Goal: Information Seeking & Learning: Learn about a topic

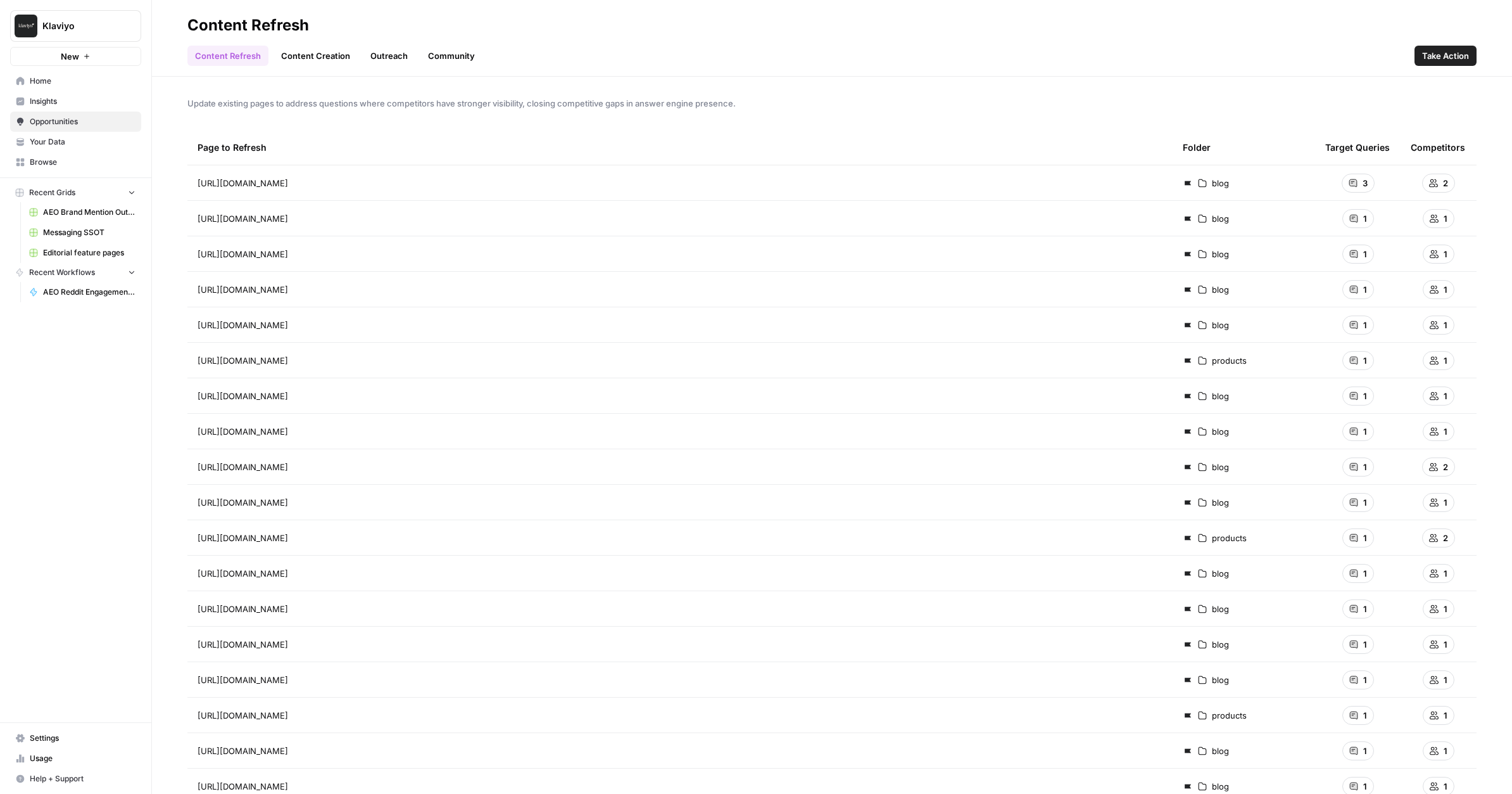
click at [104, 81] on span "Home" at bounding box center [83, 81] width 106 height 12
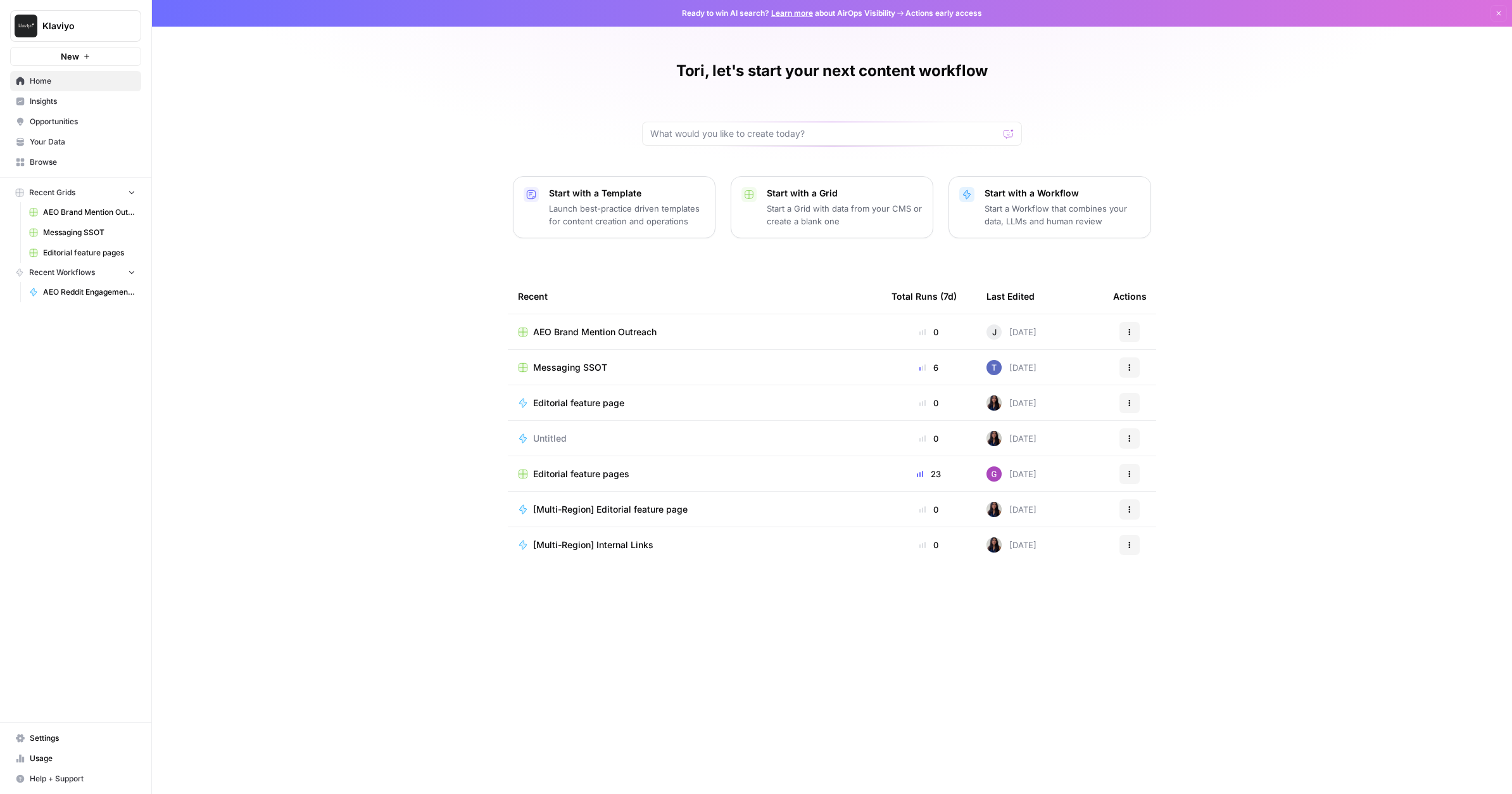
click at [585, 331] on span "AEO Brand Mention Outreach" at bounding box center [595, 332] width 123 height 12
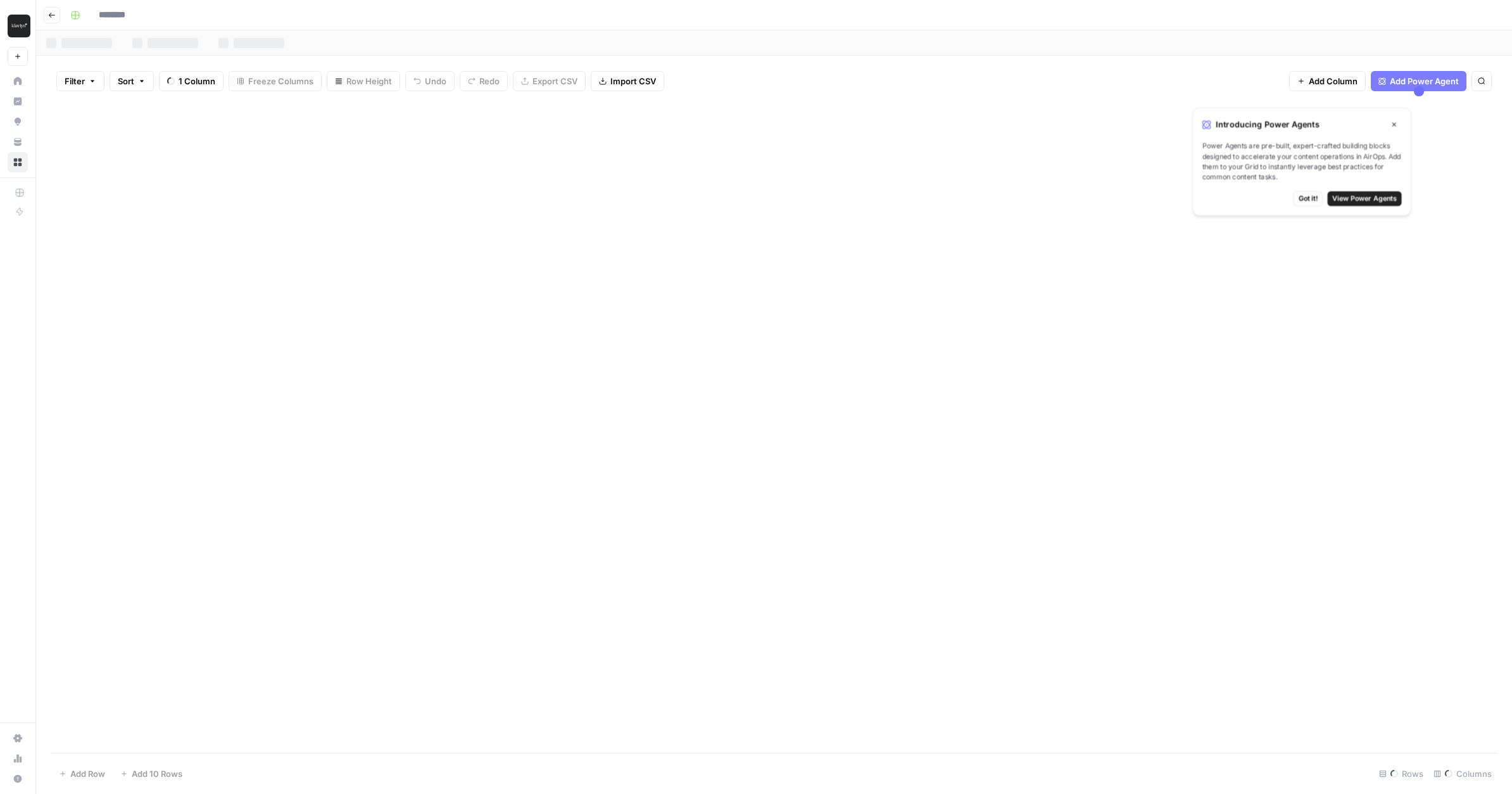
type input "**********"
click at [59, 15] on button "Go back" at bounding box center [52, 15] width 16 height 16
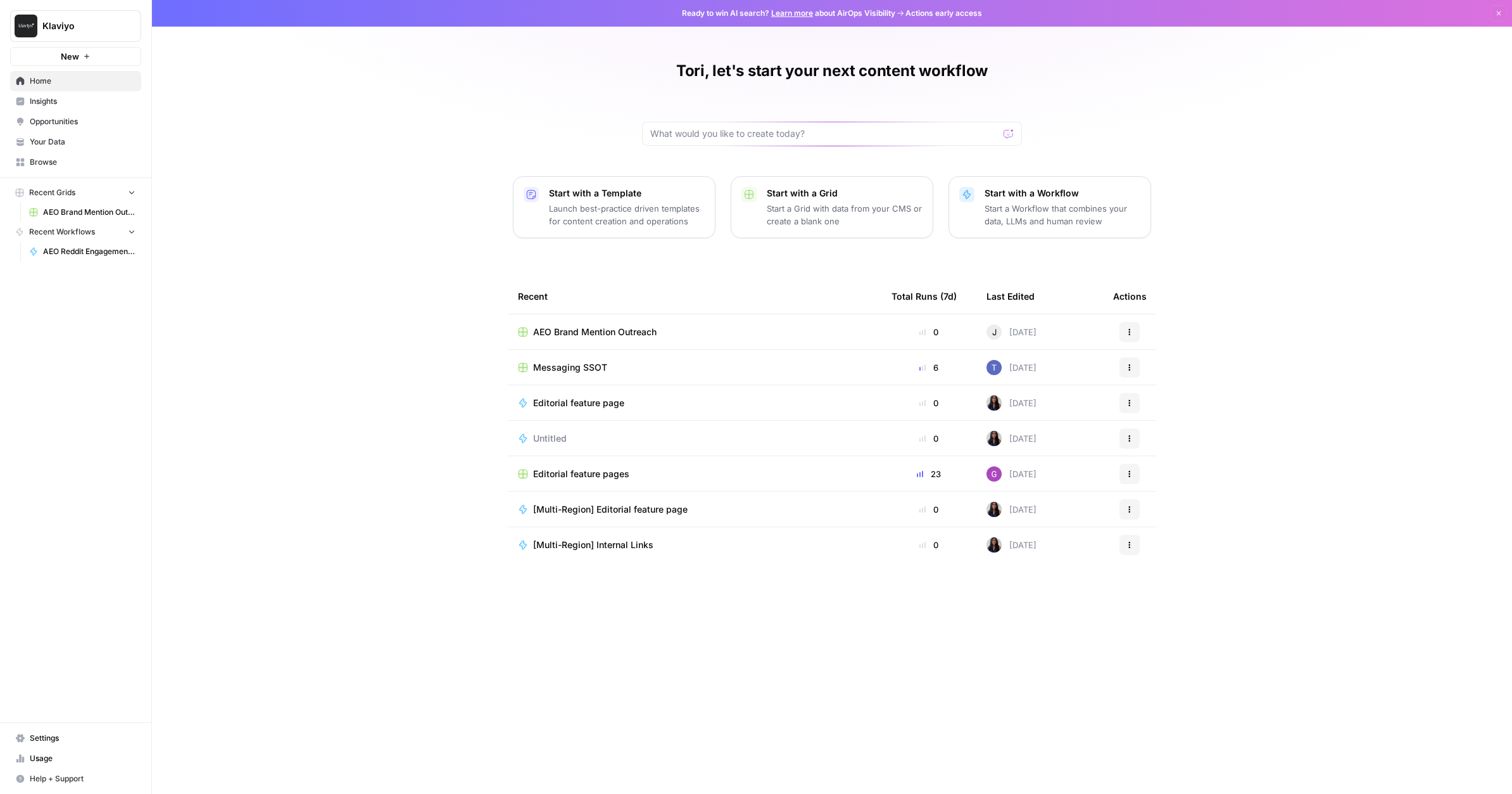
click at [71, 106] on span "Insights" at bounding box center [83, 101] width 106 height 12
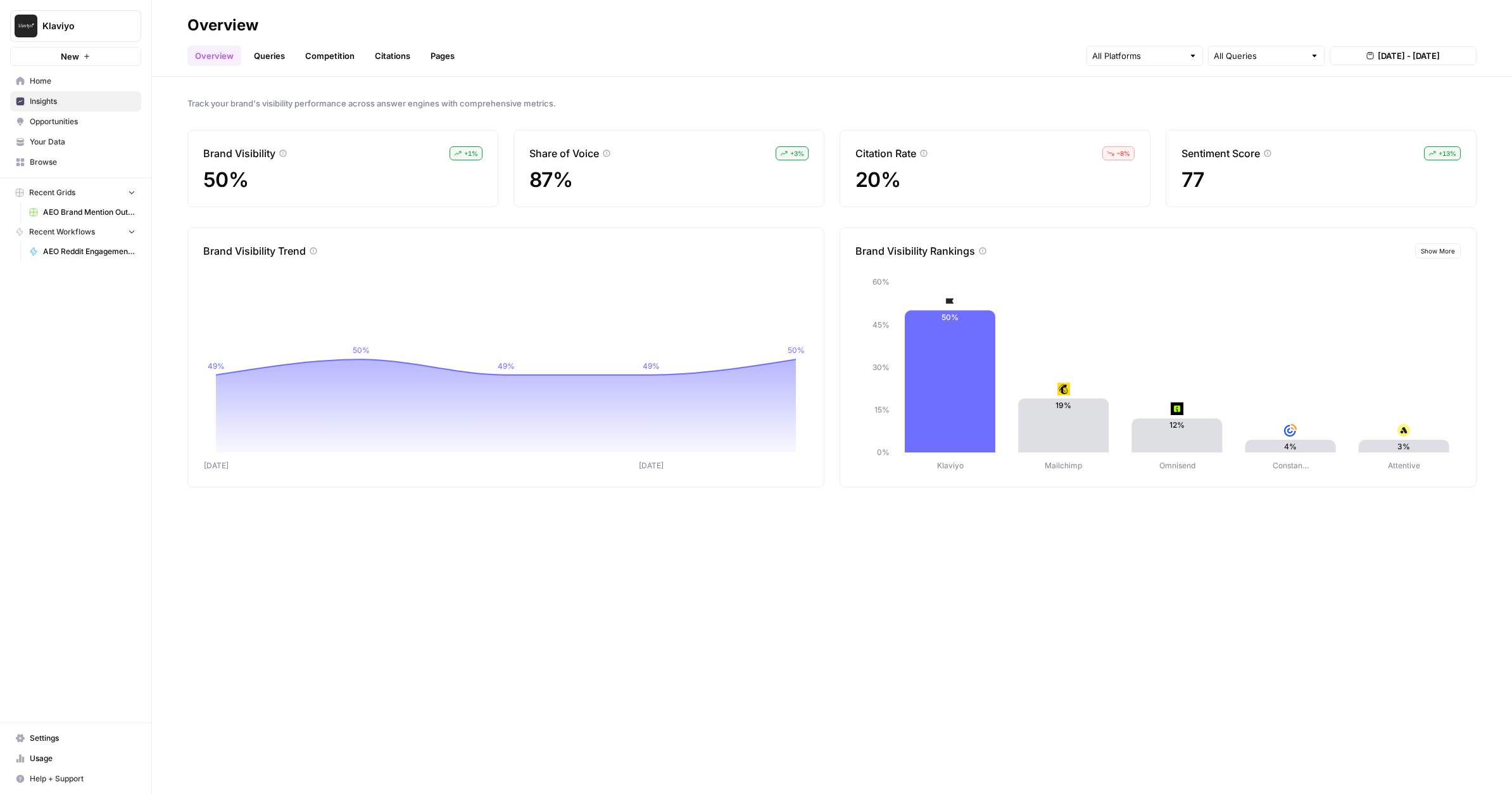
click at [346, 51] on link "Competition" at bounding box center [330, 56] width 65 height 21
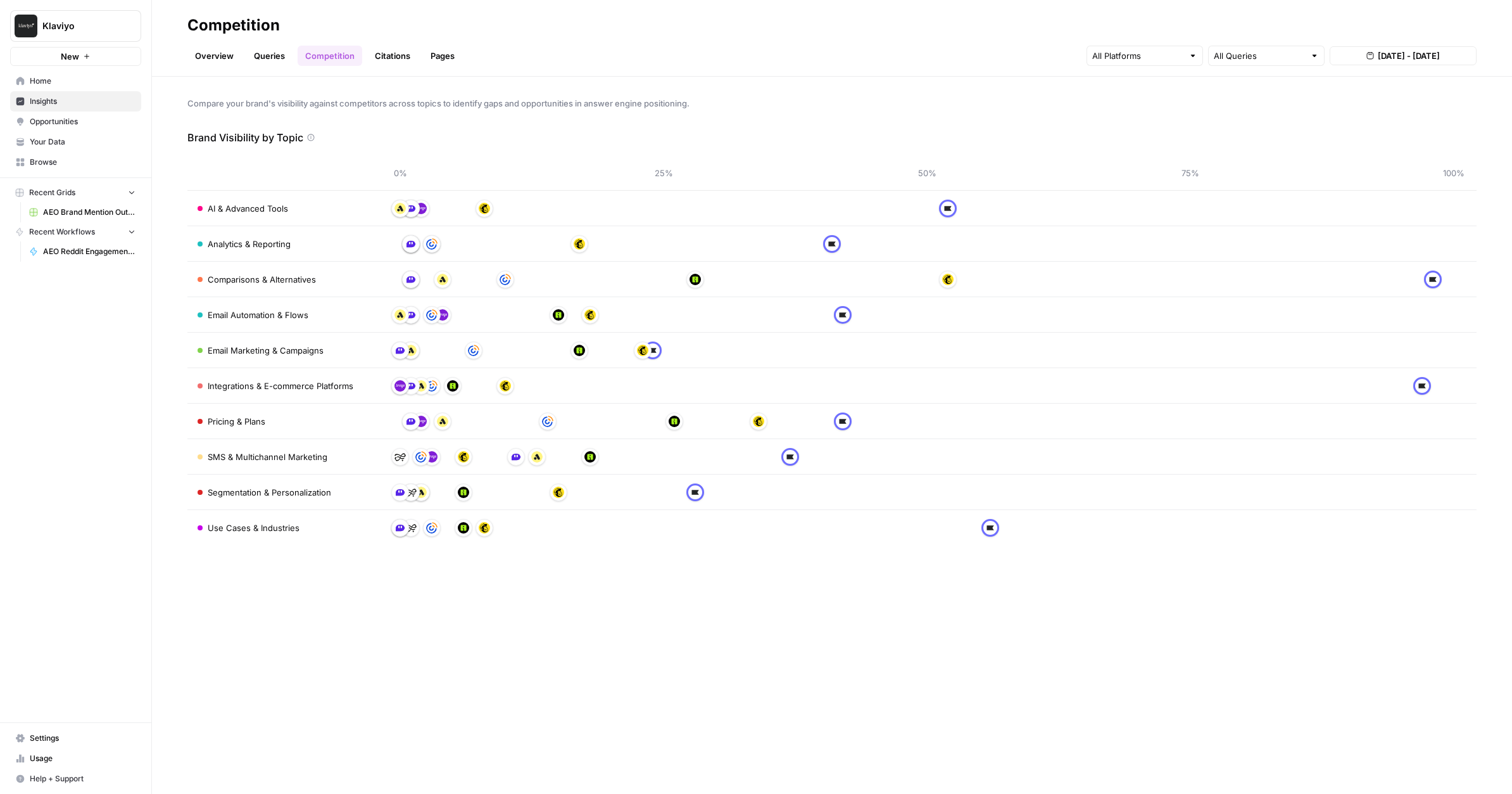
click at [1440, 58] on span "[DATE] - [DATE]" at bounding box center [1409, 55] width 62 height 12
click at [1443, 138] on div "1" at bounding box center [1447, 134] width 17 height 17
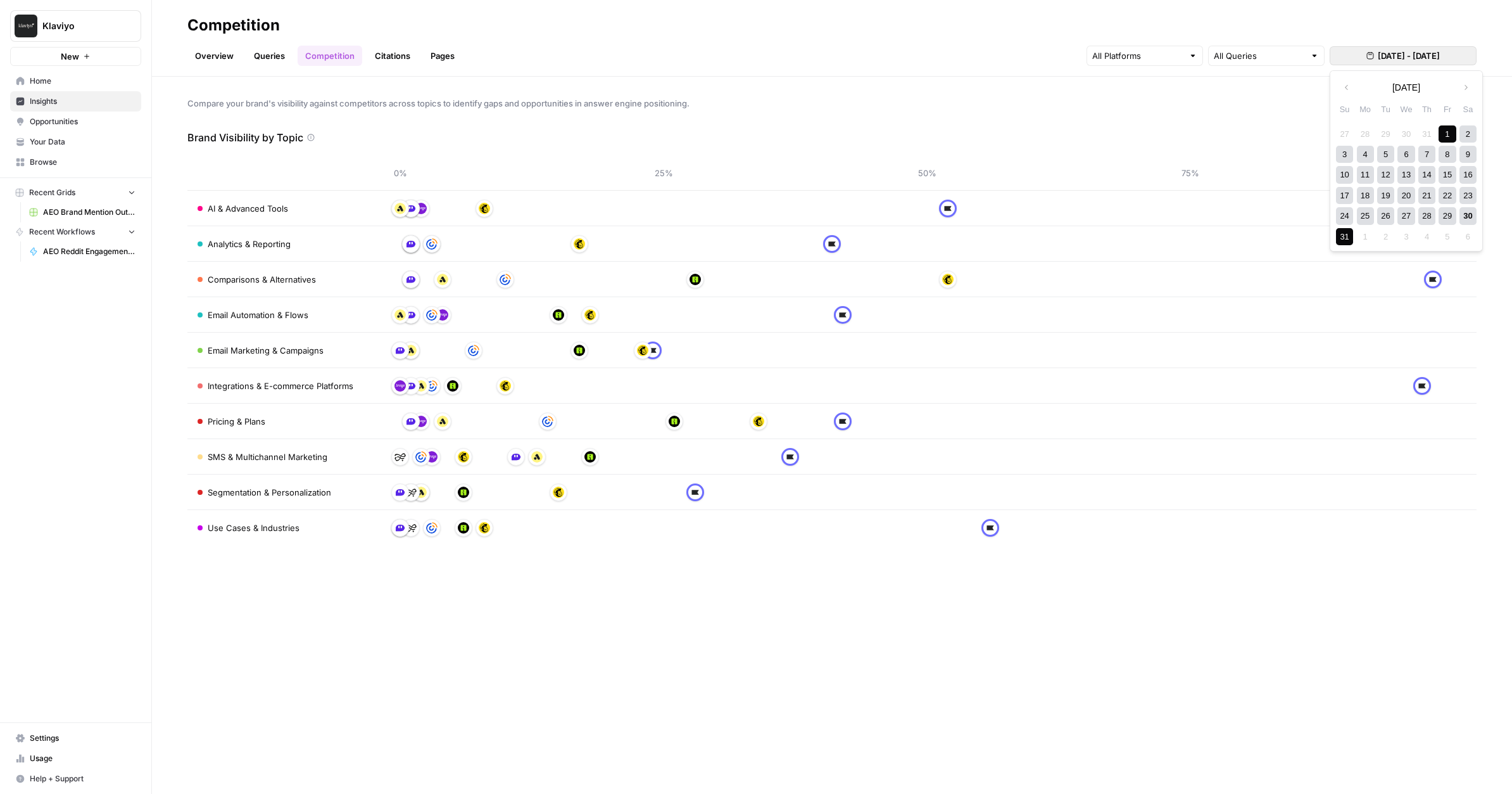
click at [1337, 234] on div "31" at bounding box center [1344, 236] width 17 height 17
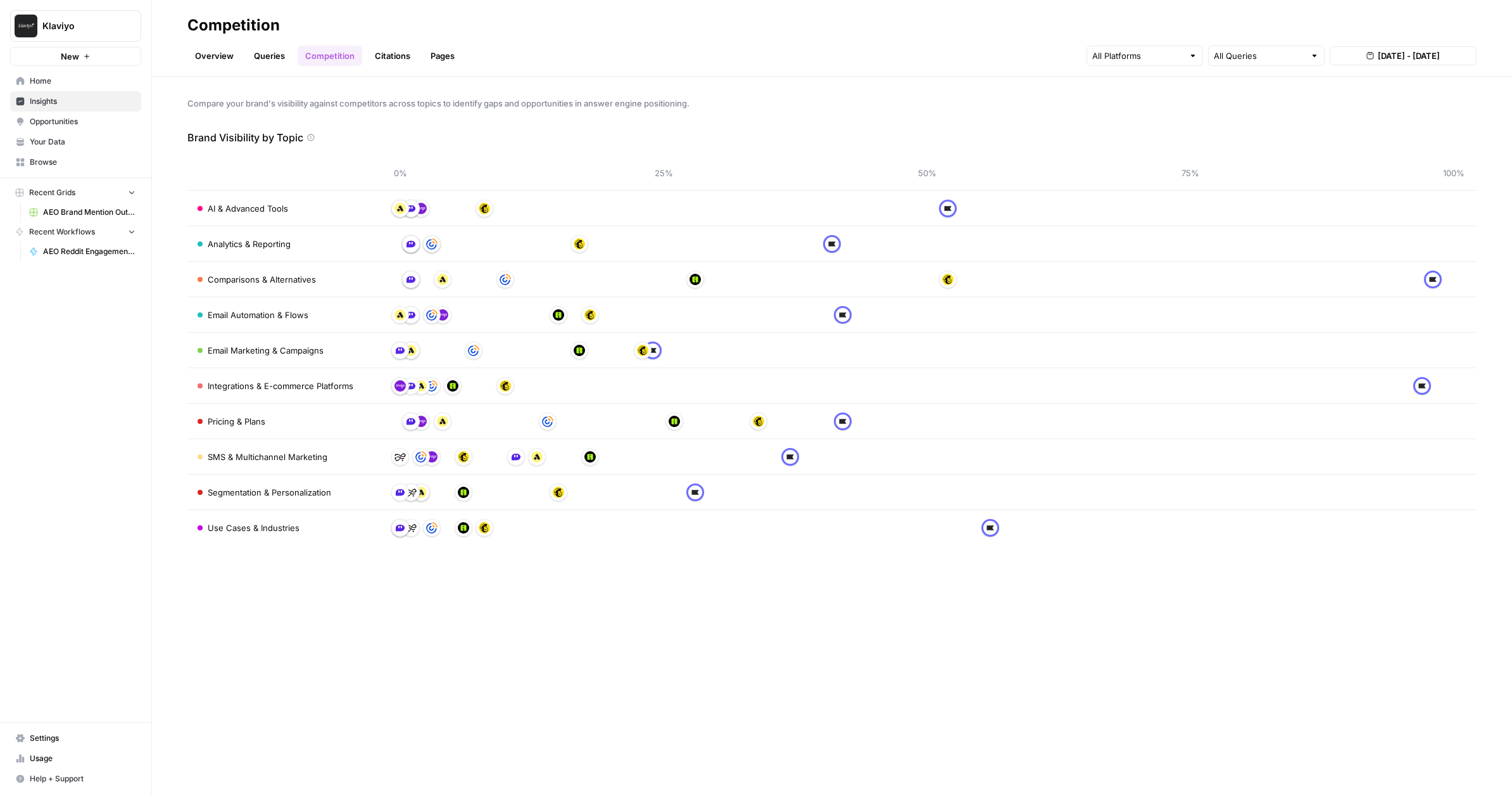
click at [396, 54] on link "Citations" at bounding box center [392, 56] width 51 height 21
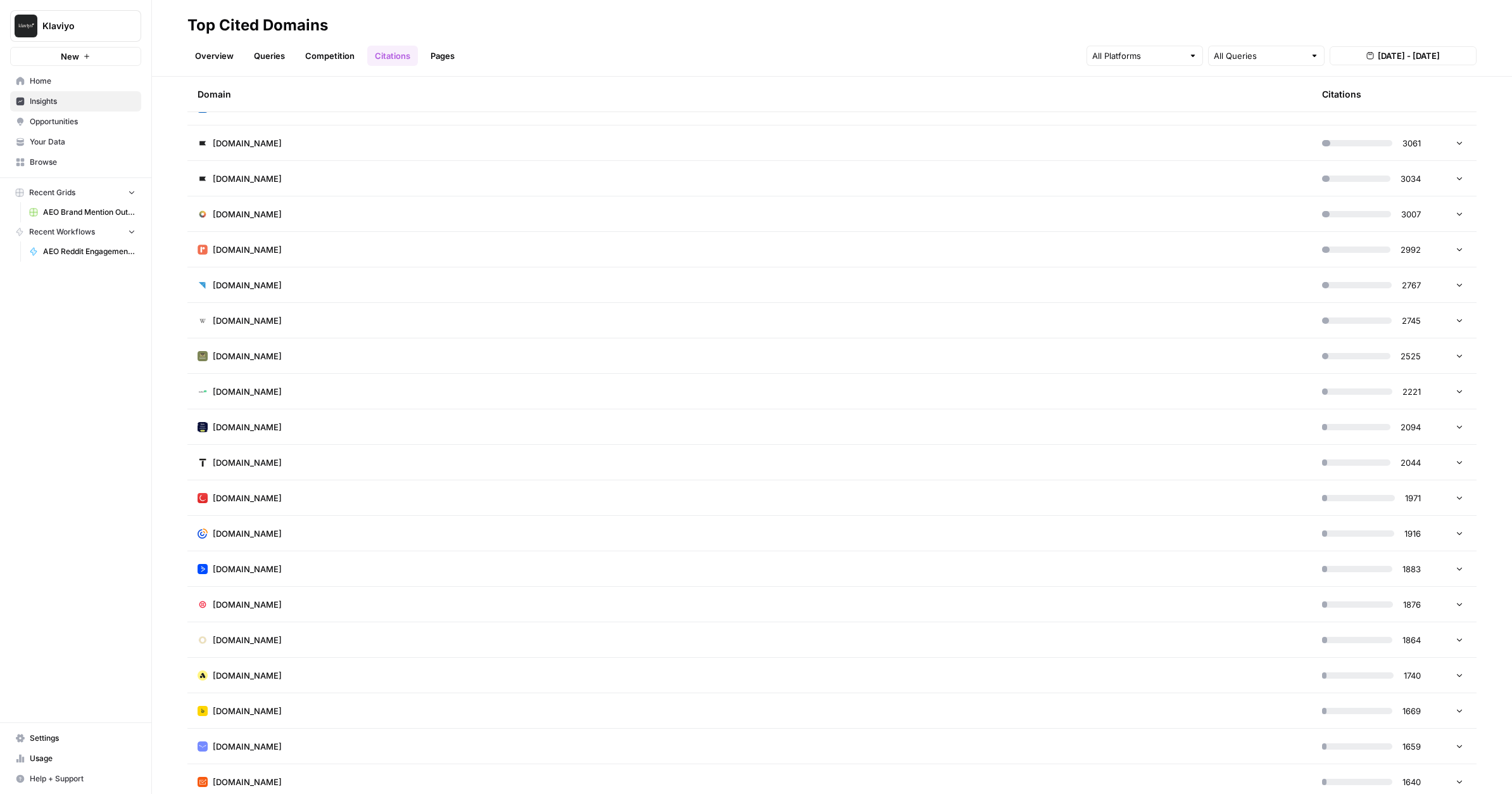
scroll to position [519, 0]
